Goal: Navigation & Orientation: Find specific page/section

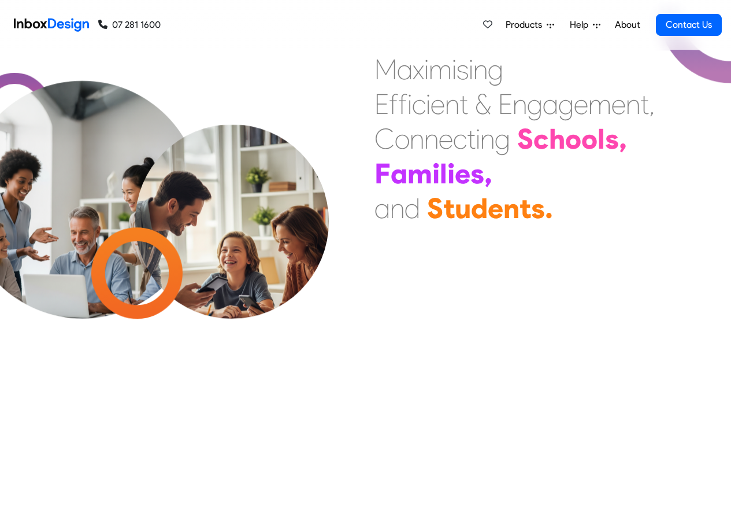
scroll to position [486, 0]
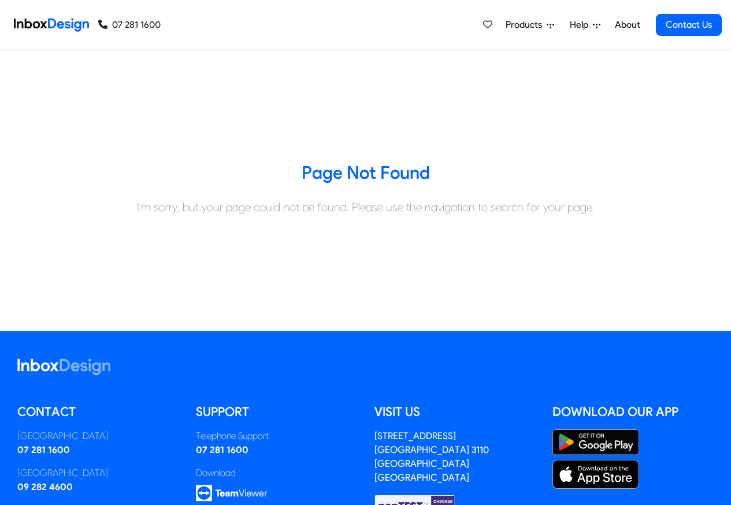
click at [585, 25] on span "Help" at bounding box center [581, 25] width 23 height 14
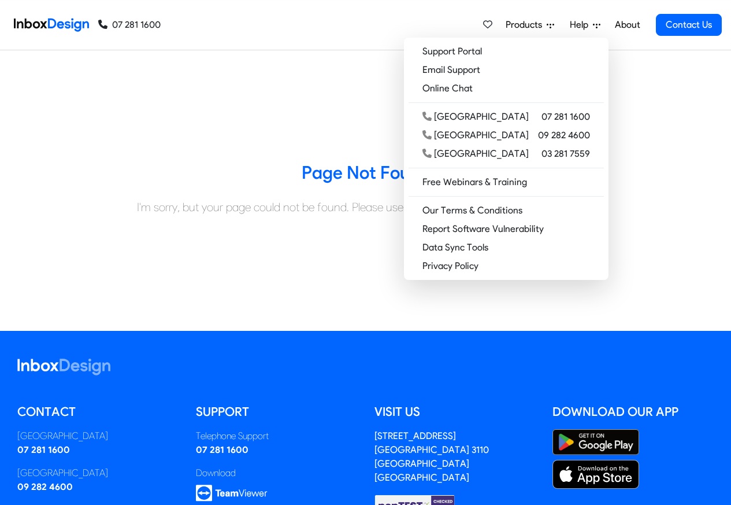
click at [535, 25] on span "Products" at bounding box center [526, 25] width 41 height 14
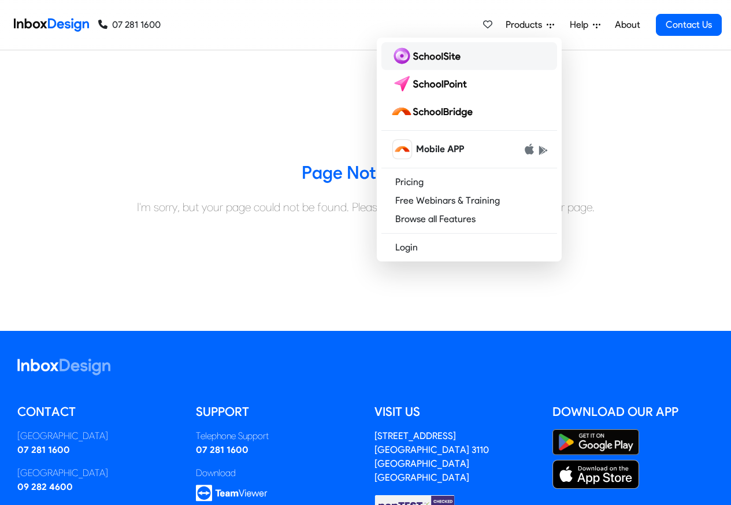
click at [433, 58] on img at bounding box center [428, 56] width 75 height 18
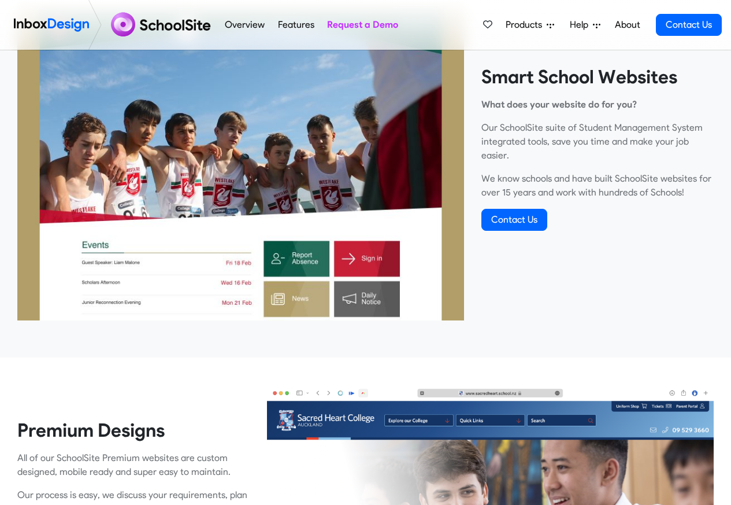
scroll to position [69, 0]
